Goal: Use online tool/utility: Utilize a website feature to perform a specific function

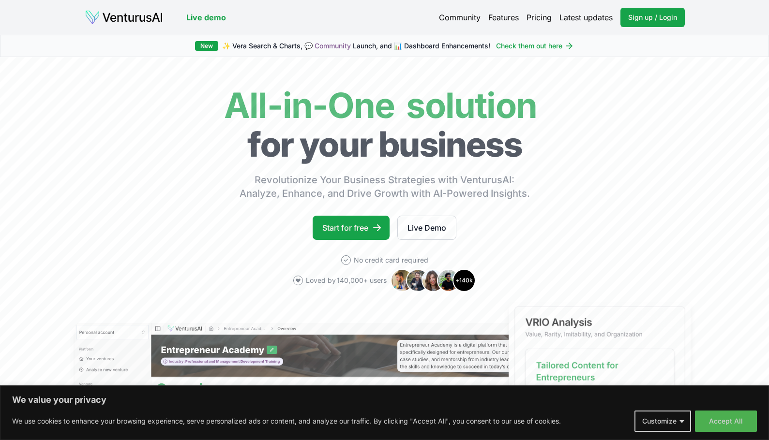
click at [723, 419] on button "Accept All" at bounding box center [726, 421] width 62 height 21
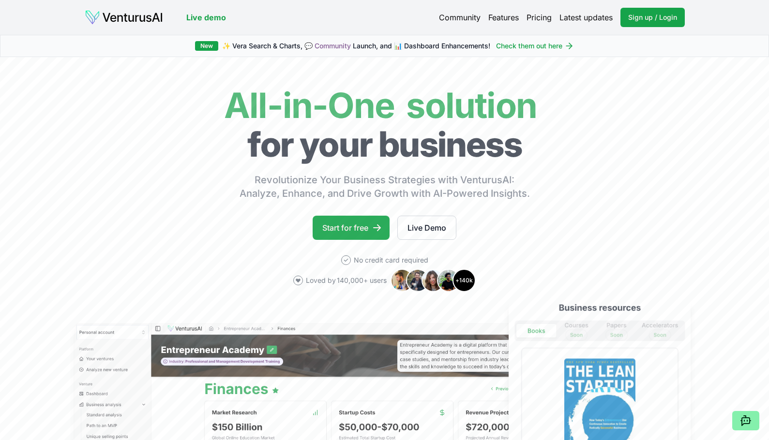
click at [348, 230] on link "Start for free" at bounding box center [351, 228] width 77 height 24
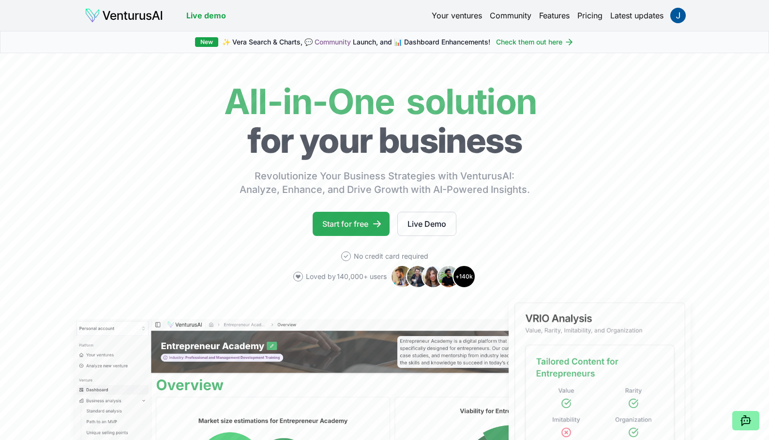
click at [354, 220] on link "Start for free" at bounding box center [351, 224] width 77 height 24
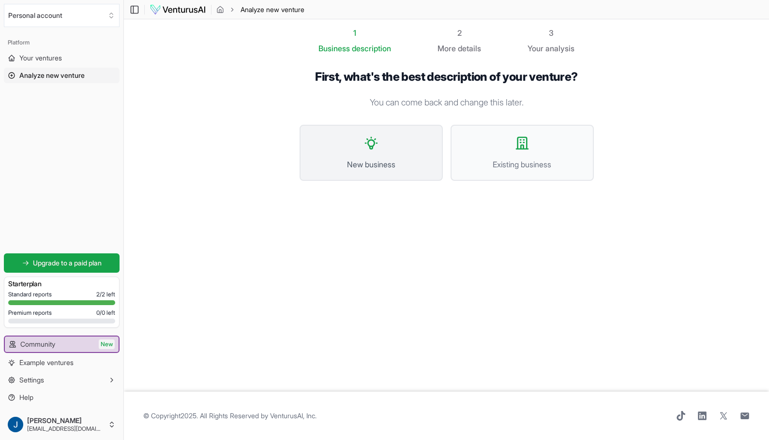
click at [368, 163] on span "New business" at bounding box center [371, 165] width 122 height 12
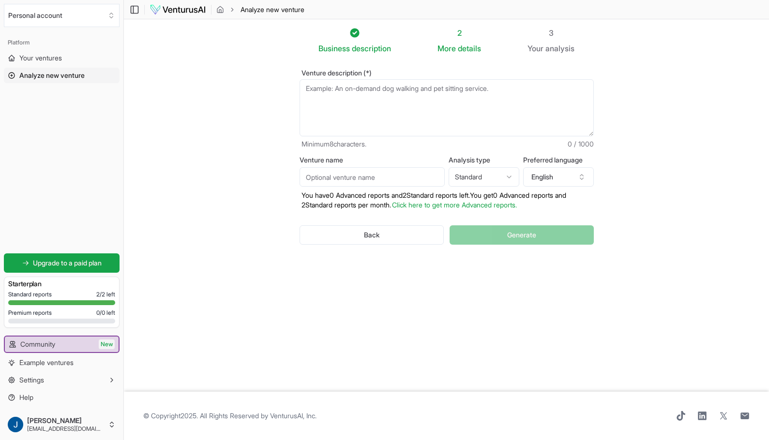
click at [375, 95] on textarea "Venture description (*)" at bounding box center [447, 107] width 294 height 57
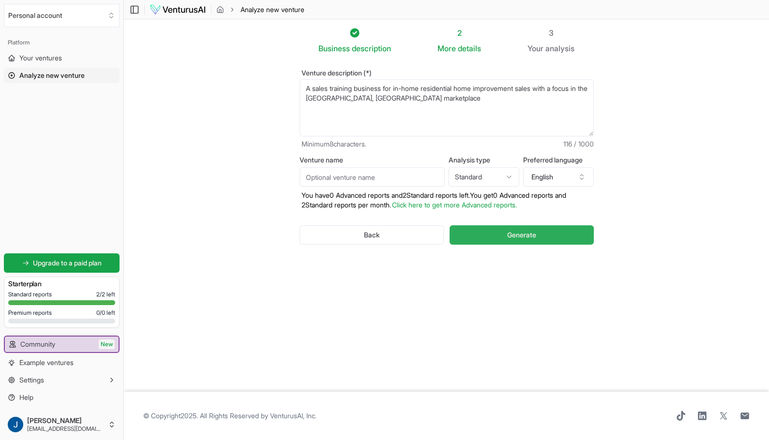
type textarea "A sales training business for in-home residential home improvement sales with a…"
click at [518, 235] on span "Generate" at bounding box center [521, 235] width 29 height 10
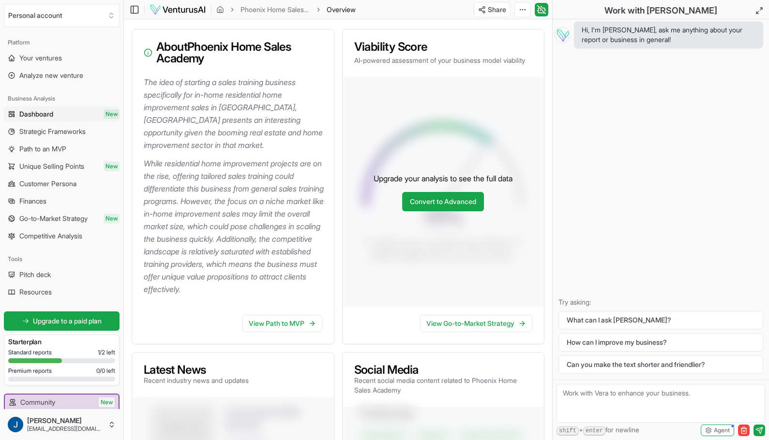
scroll to position [120, 0]
click at [294, 332] on link "View Path to MVP" at bounding box center [282, 323] width 80 height 17
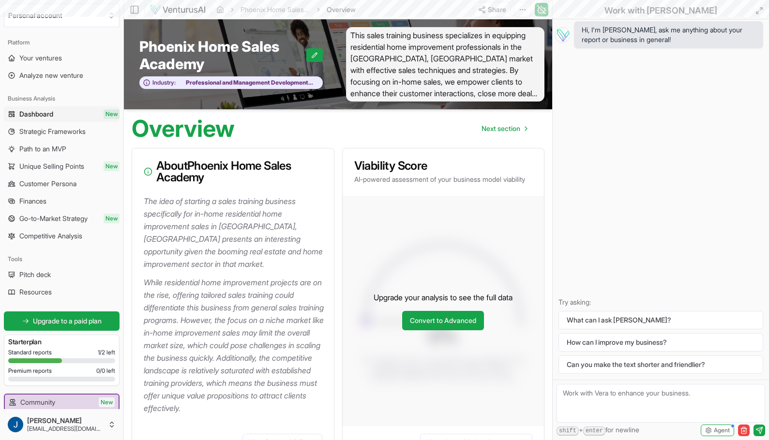
scroll to position [120, 0]
